Goal: Entertainment & Leisure: Consume media (video, audio)

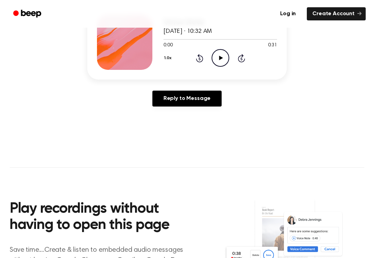
scroll to position [103, 0]
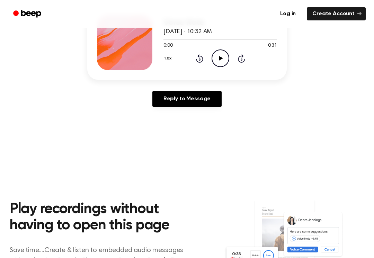
click at [228, 52] on icon "Play Audio" at bounding box center [221, 59] width 18 height 18
click at [222, 53] on icon "Pause Audio" at bounding box center [221, 59] width 18 height 18
click at [199, 52] on div "1.0x Rewind 5 seconds Play Audio Skip 5 seconds" at bounding box center [221, 59] width 114 height 18
click at [202, 54] on icon "Rewind 5 seconds" at bounding box center [200, 58] width 8 height 9
click at [200, 58] on icon "Rewind 5 seconds" at bounding box center [200, 58] width 8 height 9
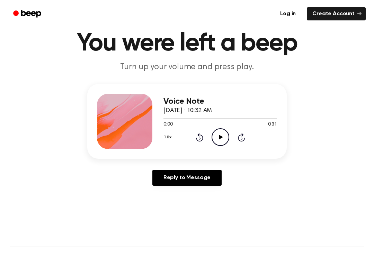
scroll to position [24, 0]
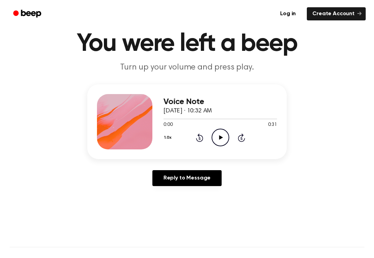
click at [219, 136] on icon "Play Audio" at bounding box center [221, 138] width 18 height 18
click at [229, 134] on icon "Pause Audio" at bounding box center [221, 138] width 18 height 18
click at [211, 136] on div "1.0x Rewind 5 seconds Play Audio Skip 5 seconds" at bounding box center [221, 138] width 114 height 18
click at [196, 138] on icon "Rewind 5 seconds" at bounding box center [200, 137] width 8 height 9
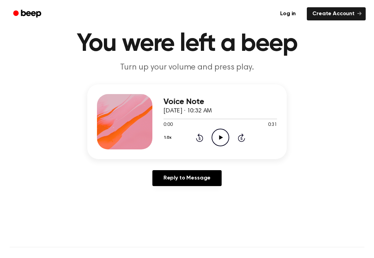
click at [197, 137] on icon "Rewind 5 seconds" at bounding box center [200, 137] width 8 height 9
click at [221, 137] on icon at bounding box center [221, 137] width 4 height 5
click at [223, 140] on icon "Pause Audio" at bounding box center [221, 138] width 18 height 18
click at [226, 142] on icon "Play Audio" at bounding box center [221, 138] width 18 height 18
click at [218, 138] on icon "Pause Audio" at bounding box center [221, 138] width 18 height 18
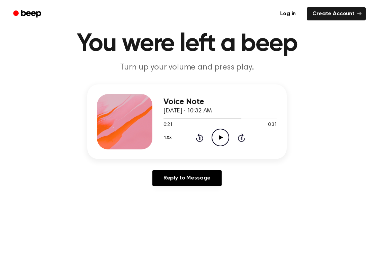
click at [196, 140] on icon "Rewind 5 seconds" at bounding box center [200, 137] width 8 height 9
click at [201, 137] on icon "Rewind 5 seconds" at bounding box center [200, 137] width 8 height 9
click at [220, 141] on icon "Play Audio" at bounding box center [221, 138] width 18 height 18
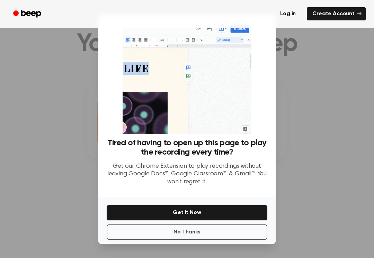
click at [223, 234] on button "No Thanks" at bounding box center [187, 232] width 161 height 15
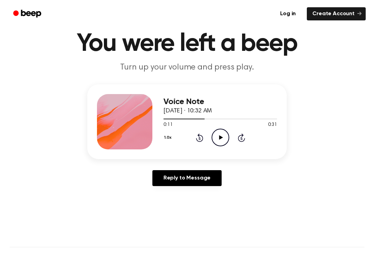
click at [221, 137] on icon at bounding box center [221, 137] width 4 height 5
click at [225, 139] on icon "Pause Audio" at bounding box center [221, 138] width 18 height 18
click at [221, 128] on div "0:20 0:31" at bounding box center [221, 125] width 114 height 7
click at [217, 139] on icon "Play Audio" at bounding box center [221, 138] width 18 height 18
